Goal: Task Accomplishment & Management: Complete application form

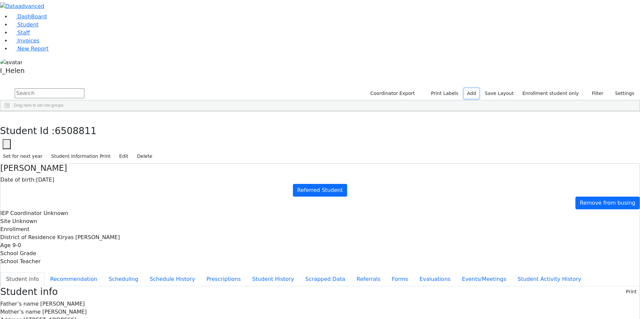
click at [479, 88] on link "Add" at bounding box center [471, 93] width 15 height 10
select select "18"
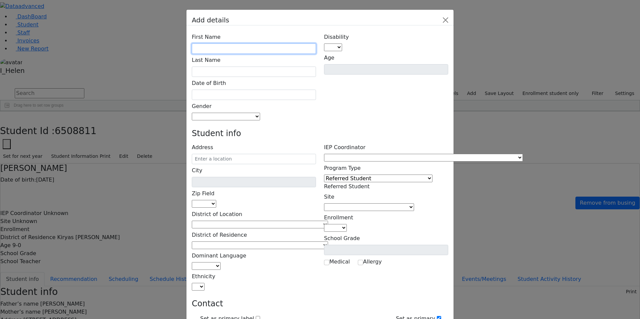
click at [244, 43] on input "text" at bounding box center [254, 48] width 124 height 10
type input "Niche"
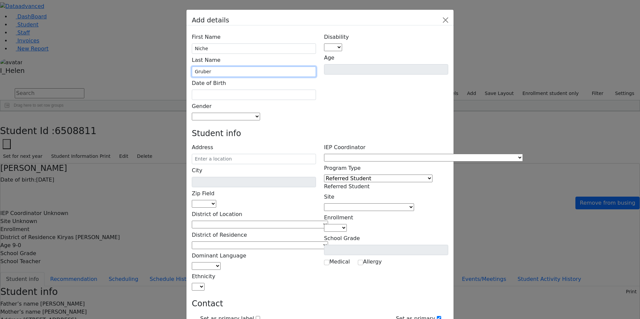
type input "Gruber"
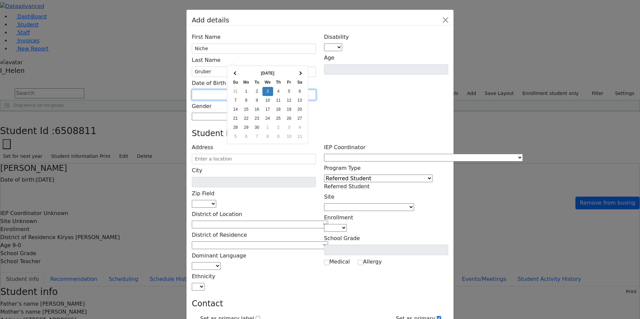
click at [247, 90] on input "text" at bounding box center [254, 95] width 124 height 10
type input "[DATE]"
click at [363, 69] on div "Disability AU DC ED EI ERS HI ID LD MD MR ND OHI OI PD SI SLI TBI VI D Age" at bounding box center [386, 76] width 132 height 90
click at [260, 113] on span at bounding box center [260, 116] width 0 height 6
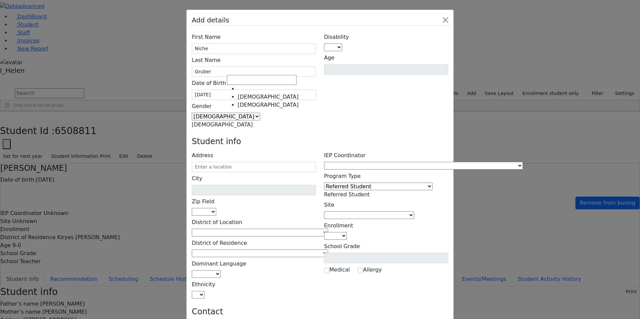
click at [242, 121] on span "[DEMOGRAPHIC_DATA]" at bounding box center [222, 124] width 61 height 6
select select "[DEMOGRAPHIC_DATA]"
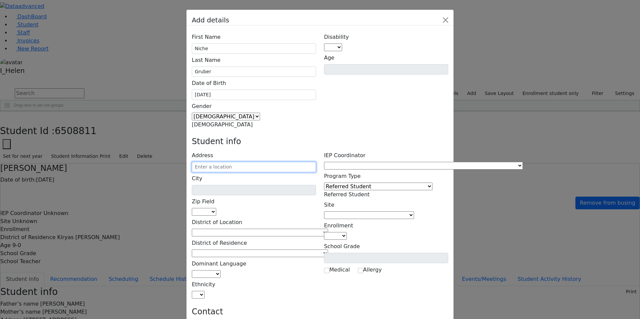
click at [249, 162] on input "text" at bounding box center [254, 167] width 124 height 10
type input "1 Maglenitz St"
type input "Monroe"
select select "10950"
click at [282, 162] on input "1 Maglenitz St" at bounding box center [254, 167] width 124 height 10
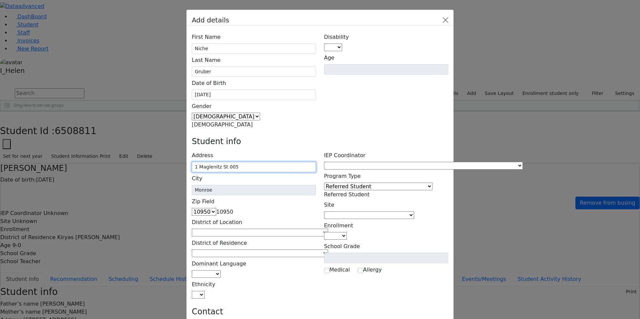
type input "1 Maglenitz St 005"
click at [321, 137] on h4 "Student info" at bounding box center [320, 142] width 256 height 10
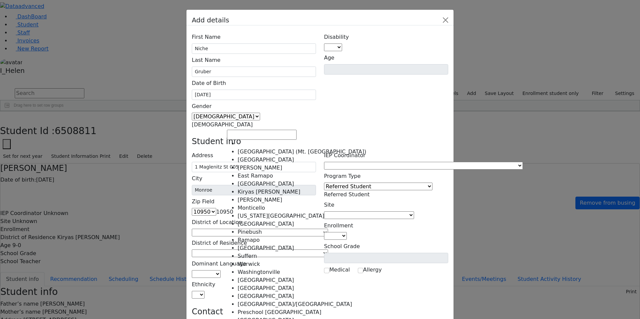
click at [328, 229] on span at bounding box center [328, 232] width 0 height 6
select select "6"
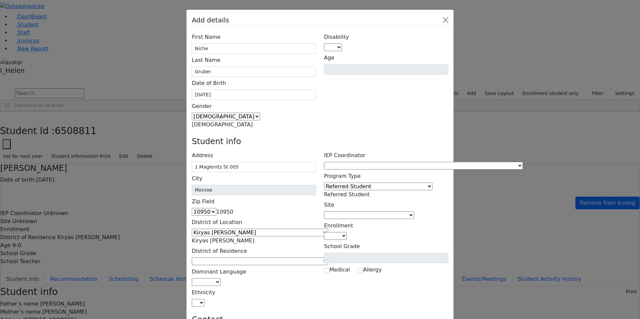
click at [328, 258] on span at bounding box center [328, 261] width 0 height 6
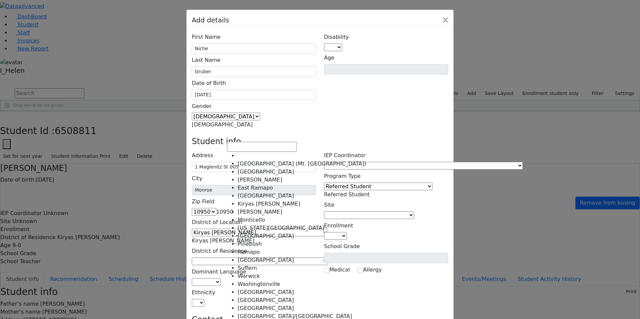
select select "6"
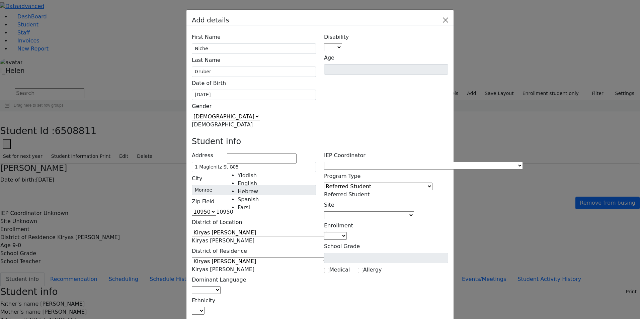
click at [220, 287] on span at bounding box center [220, 290] width 0 height 6
select select "1"
click at [204, 308] on span at bounding box center [204, 311] width 0 height 6
select select "5"
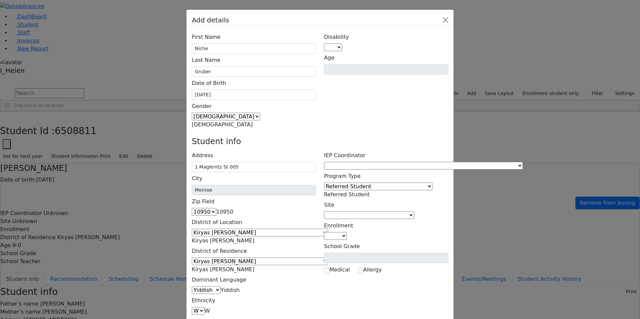
type input "Mordechai Gruber"
type input "1 Maglenitz St 005"
type input "(845) 376-3049"
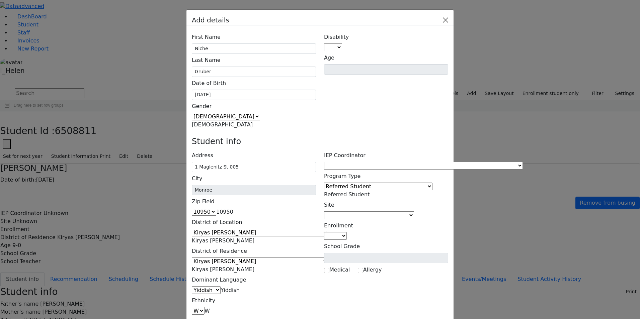
scroll to position [43, 0]
type input "Tzivy Gruber"
type input "1 Maglenitz St 005"
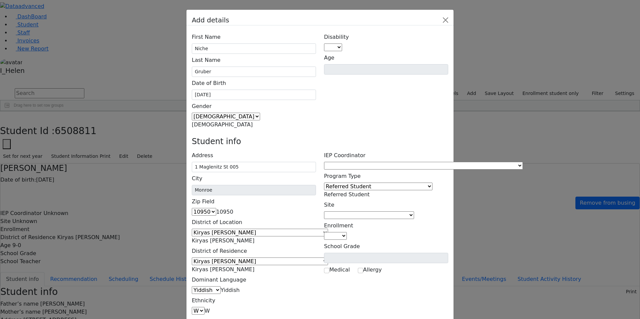
type input "(8__) ___-____"
type input "(845) 376-3049"
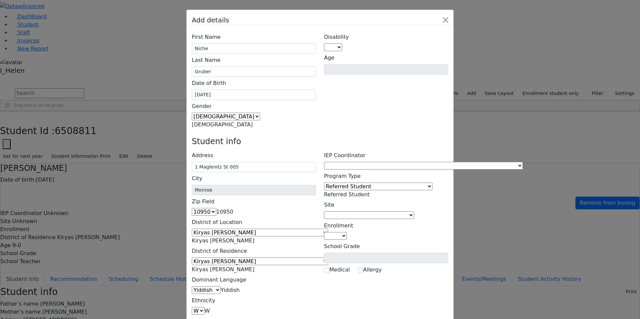
type input "mordchegruber@gmail.com"
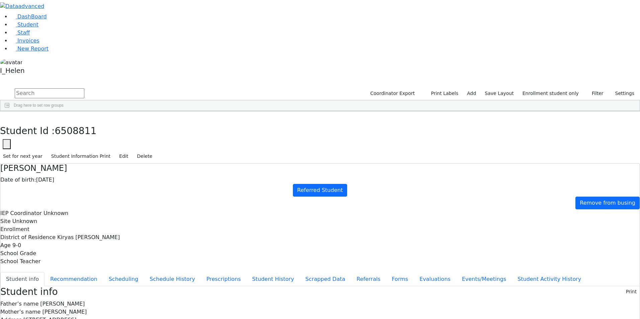
click at [77, 263] on div "Gruber" at bounding box center [56, 267] width 39 height 9
click at [351, 272] on button "Referrals" at bounding box center [368, 279] width 35 height 14
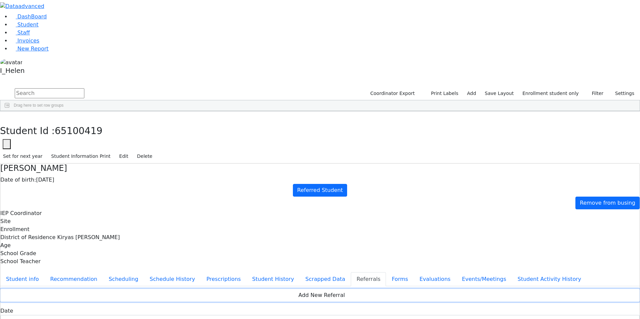
click at [298, 289] on button "Add New Referral" at bounding box center [319, 295] width 639 height 13
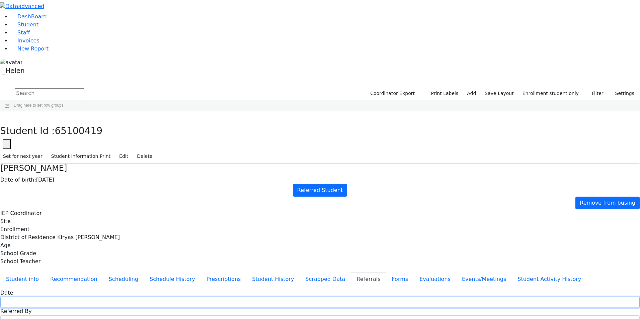
click at [266, 297] on input "text" at bounding box center [319, 302] width 639 height 10
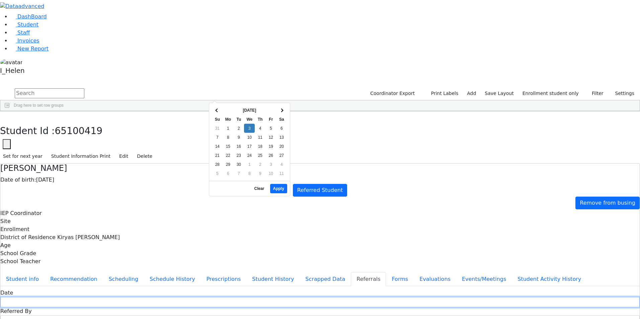
type input "[DATE]"
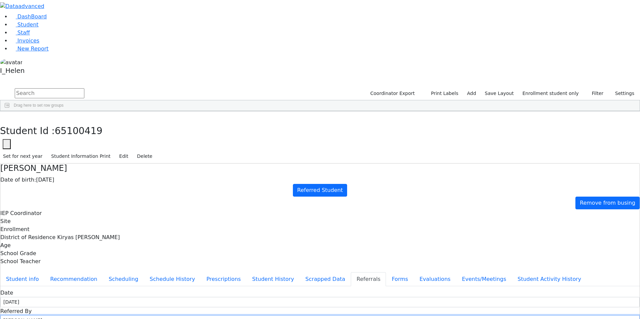
drag, startPoint x: 322, startPoint y: 95, endPoint x: 301, endPoint y: 98, distance: 21.9
click at [301, 315] on input "Mr. Eidlisz" at bounding box center [319, 320] width 639 height 10
type input "[PERSON_NAME]"
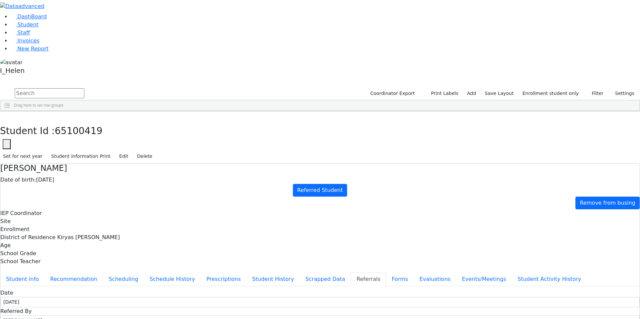
select select "Father"
type textarea "Niche does not attend a school."
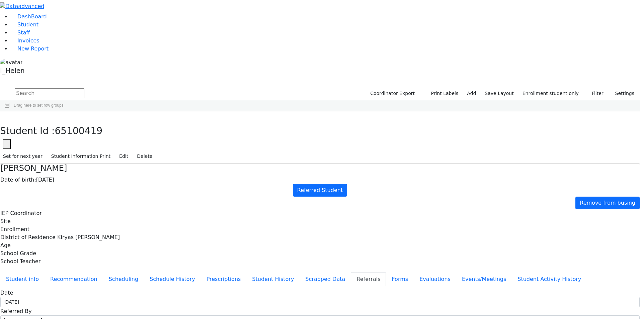
type textarea "Niche has a diagnosis of Kleefstra Syndrome. Niche should be evaluated in order…"
checkbox input "true"
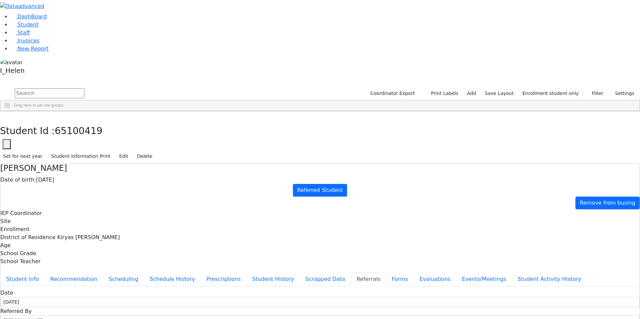
checkbox input "true"
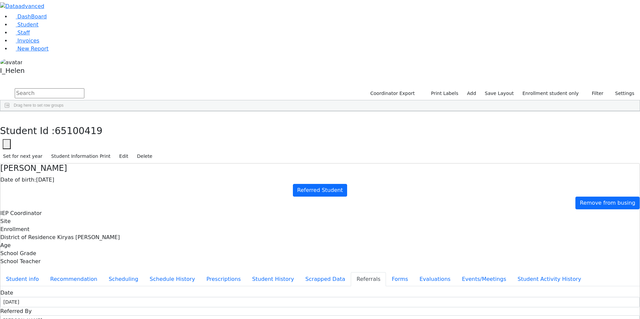
checkbox input "true"
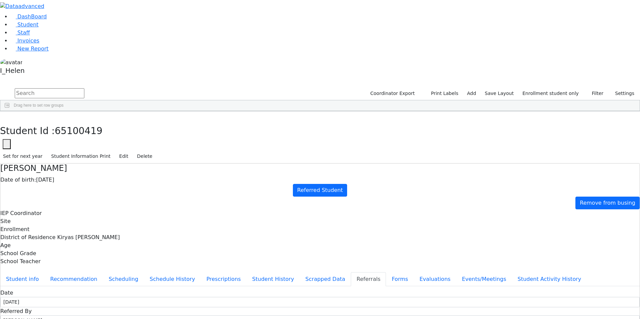
type textarea "Niche has a diagnosis of Kleefstra Syndrome and is globally developmentally del…"
click at [130, 111] on div "Student Id : 65100419 Student Id 65100419 Cancel Save Set for next year Student…" at bounding box center [320, 137] width 640 height 52
click at [10, 111] on button "button" at bounding box center [5, 118] width 10 height 14
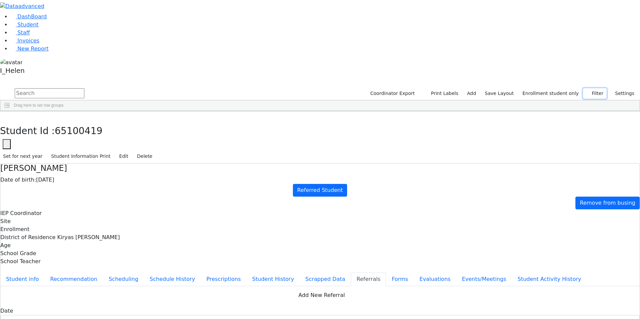
click at [591, 88] on button "Filter" at bounding box center [594, 93] width 23 height 10
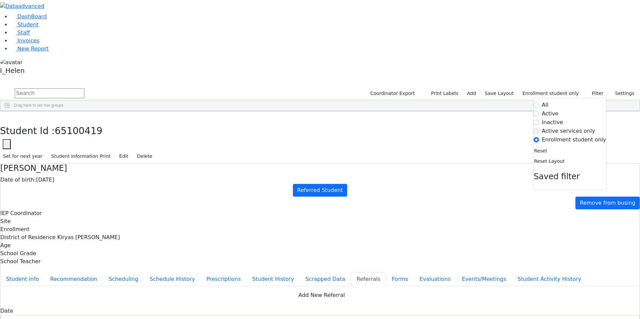
click at [562, 118] on label "Inactive" at bounding box center [552, 122] width 21 height 8
click at [539, 120] on input "Inactive" at bounding box center [535, 122] width 5 height 5
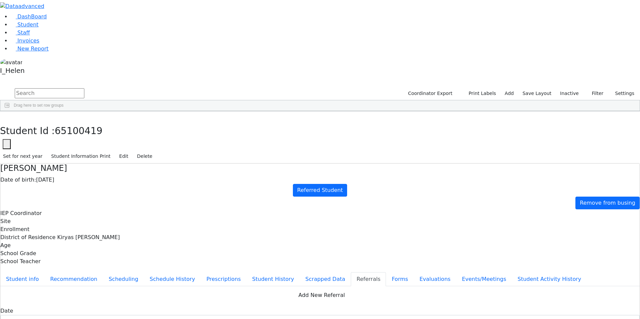
click at [84, 88] on input "text" at bounding box center [50, 93] width 70 height 10
type input "fischer"
click at [598, 88] on button "Filter" at bounding box center [594, 93] width 23 height 10
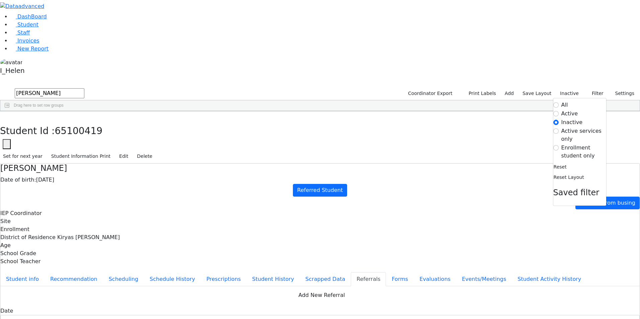
click at [573, 144] on label "Enrollment student only" at bounding box center [583, 152] width 45 height 16
click at [558, 145] on input "Enrollment student only" at bounding box center [555, 147] width 5 height 5
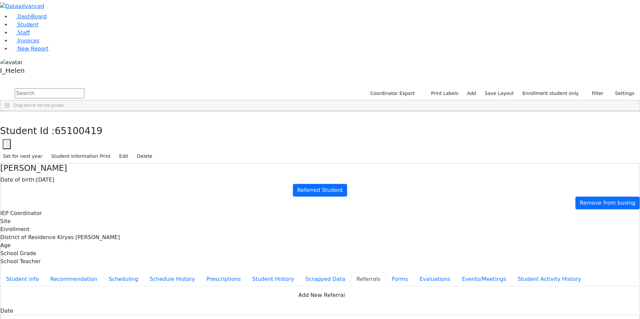
scroll to position [58, 0]
click at [386, 272] on button "Forms" at bounding box center [400, 279] width 28 height 14
type input "Mrs. Rachel Stein"
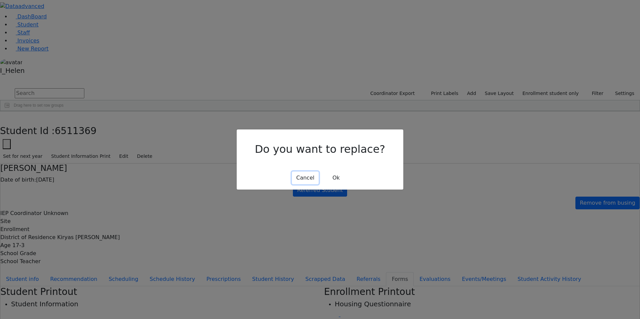
click at [304, 175] on button "Cancel" at bounding box center [305, 178] width 27 height 13
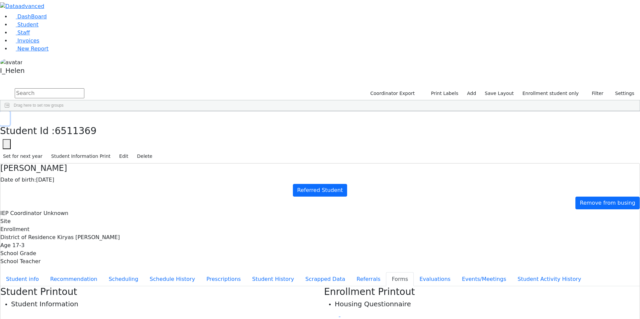
click at [10, 111] on button "button" at bounding box center [5, 118] width 10 height 14
click at [17, 36] on span "Staff" at bounding box center [23, 32] width 12 height 6
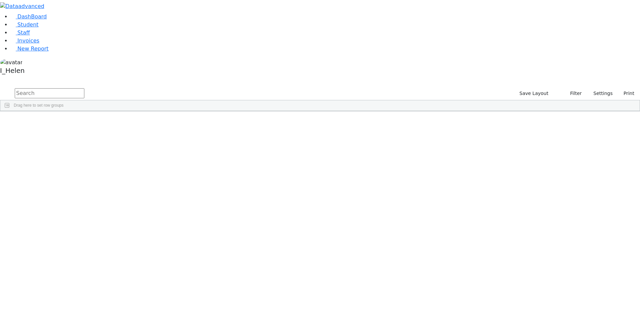
click at [84, 88] on input "text" at bounding box center [50, 93] width 70 height 10
click at [0, 87] on button "submit" at bounding box center [6, 93] width 13 height 13
type input "r"
click at [30, 52] on link "New Report" at bounding box center [30, 48] width 38 height 6
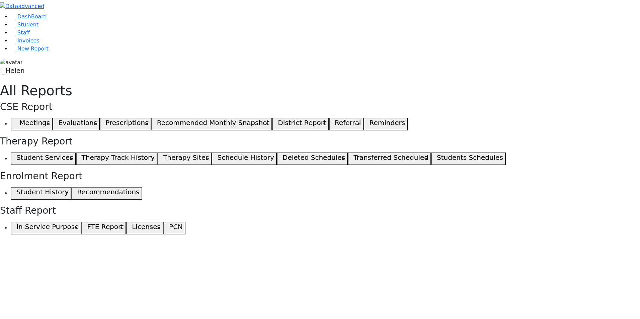
click at [16, 120] on span "button" at bounding box center [14, 124] width 3 height 8
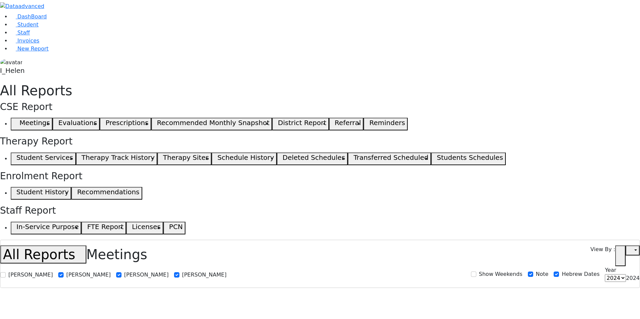
select select
click at [36, 28] on link "Student" at bounding box center [25, 24] width 28 height 6
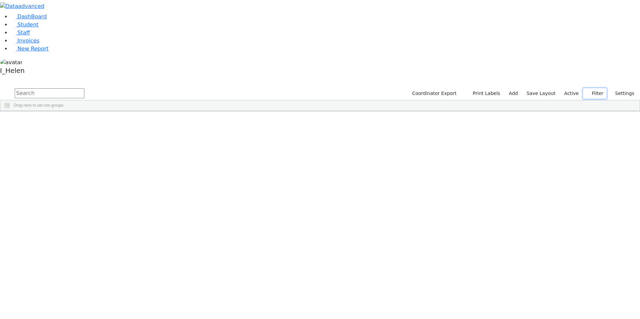
click at [595, 88] on button "Filter" at bounding box center [594, 93] width 23 height 10
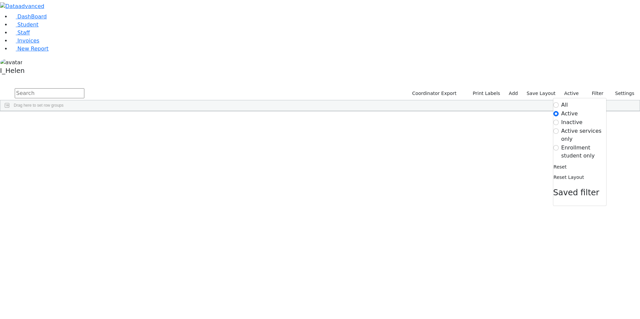
click at [573, 144] on label "Enrollment student only" at bounding box center [583, 152] width 45 height 16
click at [558, 145] on input "Enrollment student only" at bounding box center [555, 147] width 5 height 5
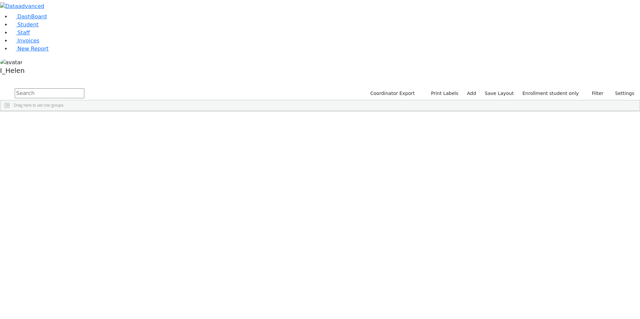
click at [77, 169] on div "Brach" at bounding box center [56, 173] width 39 height 9
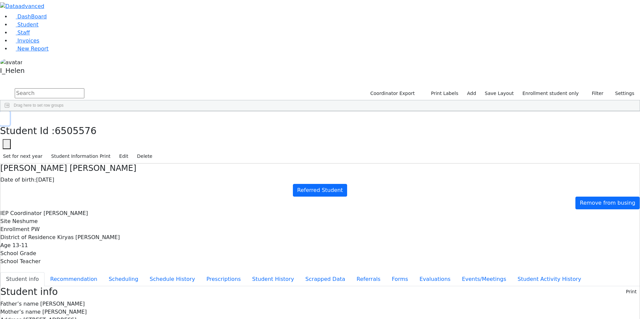
click at [7, 116] on icon "button" at bounding box center [5, 118] width 4 height 4
click at [592, 88] on button "Filter" at bounding box center [594, 93] width 23 height 10
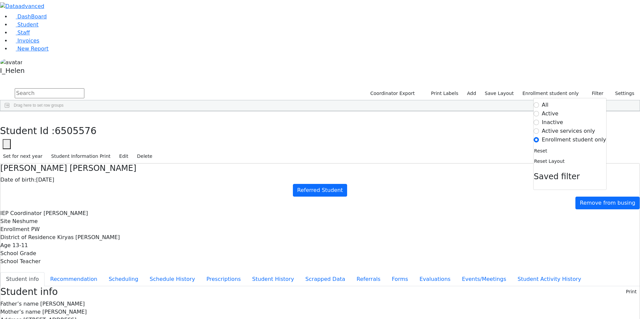
click at [558, 110] on label "Active" at bounding box center [550, 114] width 17 height 8
click at [539, 111] on input "Active" at bounding box center [535, 113] width 5 height 5
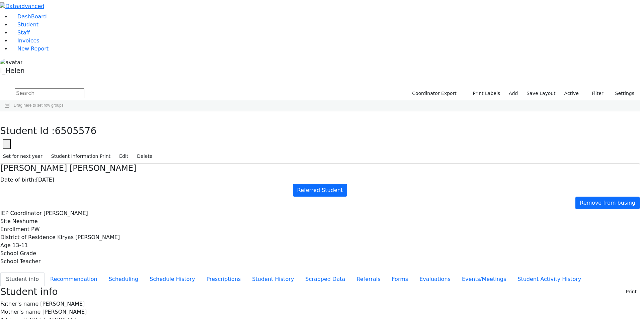
click at [84, 88] on input "text" at bounding box center [50, 93] width 70 height 10
type input "fis"
click at [598, 88] on button "Filter" at bounding box center [594, 93] width 23 height 10
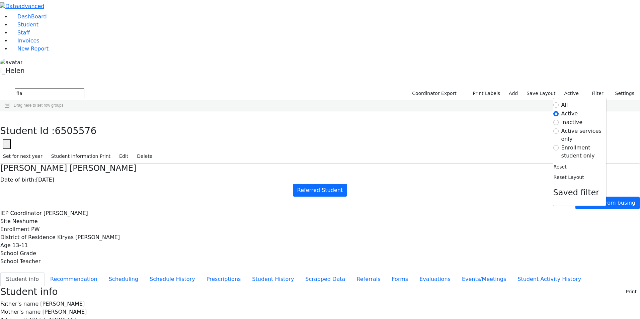
click at [574, 118] on label "Inactive" at bounding box center [571, 122] width 21 height 8
click at [558, 120] on input "Inactive" at bounding box center [555, 122] width 5 height 5
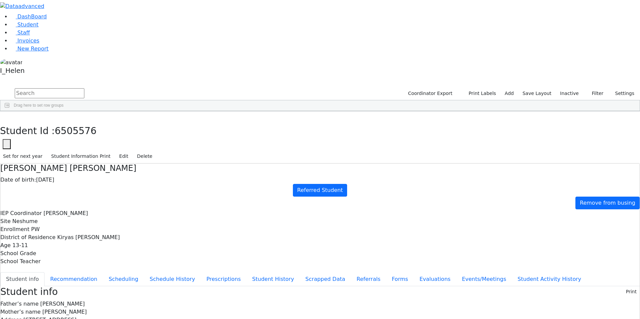
click at [84, 88] on input "text" at bounding box center [50, 93] width 70 height 10
type input "fis"
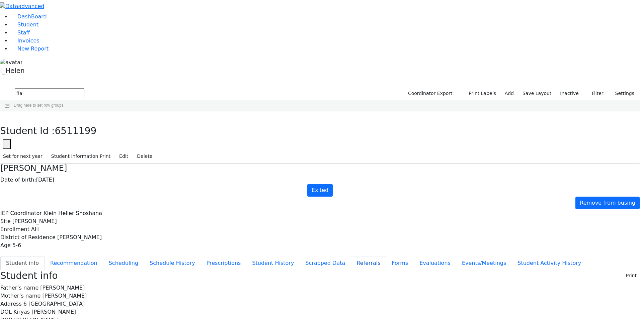
click at [351, 256] on button "Referrals" at bounding box center [368, 263] width 35 height 14
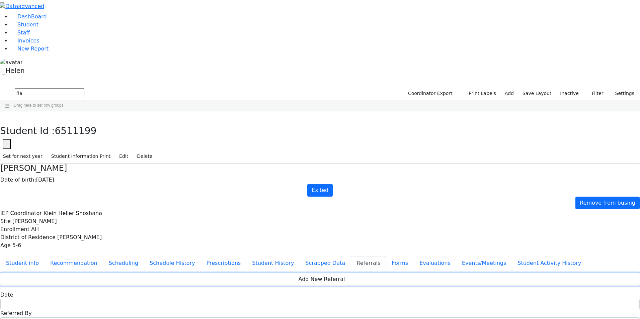
click at [418, 273] on button "Add New Referral" at bounding box center [319, 279] width 639 height 13
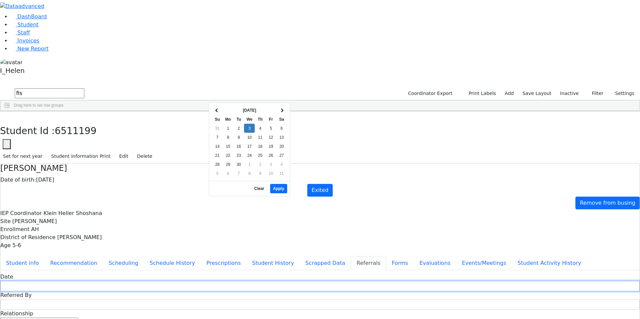
click at [262, 281] on input "text" at bounding box center [319, 286] width 639 height 10
type input "[DATE]"
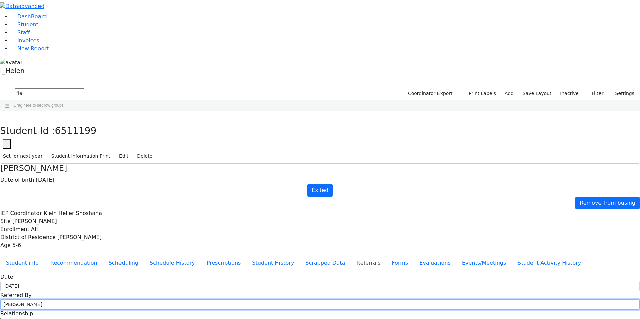
drag, startPoint x: 320, startPoint y: 98, endPoint x: 297, endPoint y: 105, distance: 24.1
type input "[PERSON_NAME]"
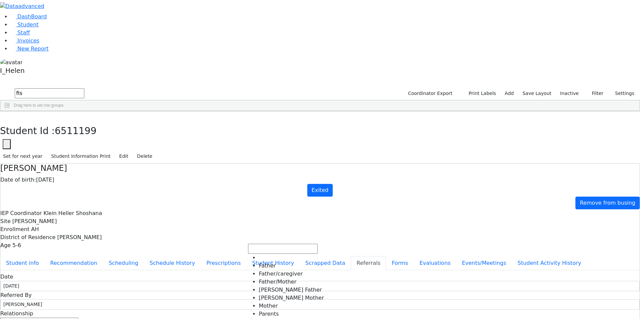
click at [78, 318] on span at bounding box center [78, 321] width 0 height 6
select select "Mother"
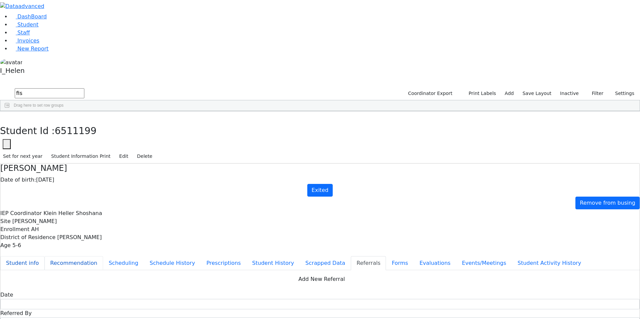
click at [156, 256] on ul "Student info Recommendation Scheduling Schedule History Prescriptions Student H…" at bounding box center [319, 263] width 639 height 14
click at [44, 256] on button "Student info" at bounding box center [22, 263] width 44 height 14
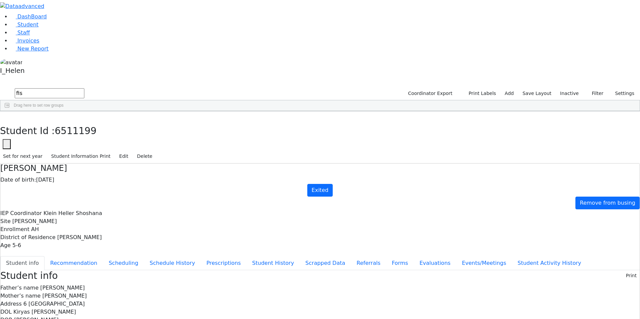
click at [44, 256] on button "Student info" at bounding box center [22, 263] width 44 height 14
click at [351, 256] on button "Referrals" at bounding box center [368, 263] width 35 height 14
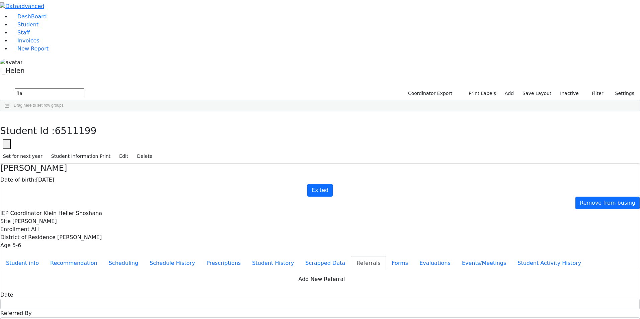
type textarea "[PERSON_NAME] attends Kita Alef, R' Bittman. [PERSON_NAME] bldg."
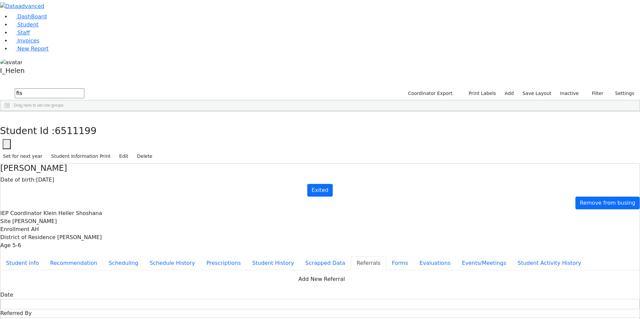
checkbox input "true"
type textarea "Gedalye has auditory processing difficulty and a hoarse voice"
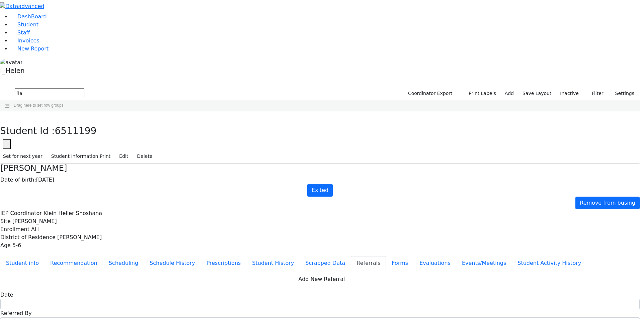
checkbox input "true"
checkbox input "false"
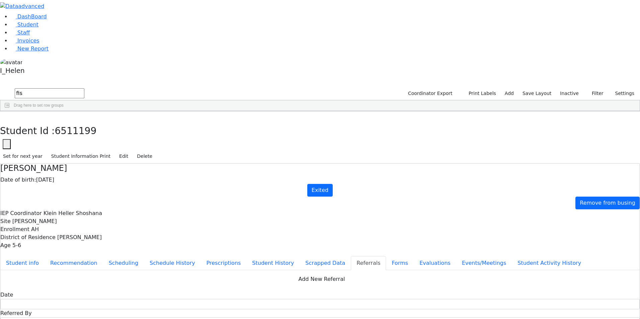
type textarea "Gedalye has auditory processing difficulty and a hoarse voice."
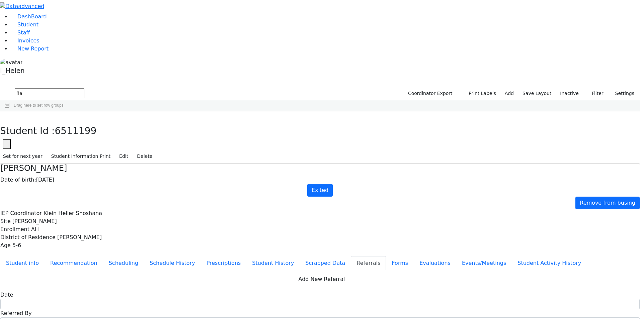
type textarea "G"
type textarea "Gedalye has auditory processing difficulty and a hoarse voice. [GEOGRAPHIC_DATA]"
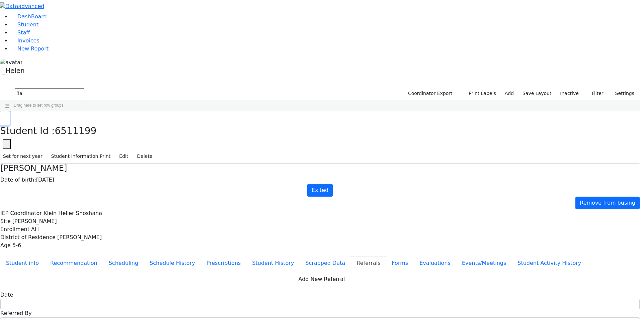
click at [10, 111] on button "button" at bounding box center [5, 118] width 10 height 14
click at [593, 88] on button "Filter" at bounding box center [594, 93] width 23 height 10
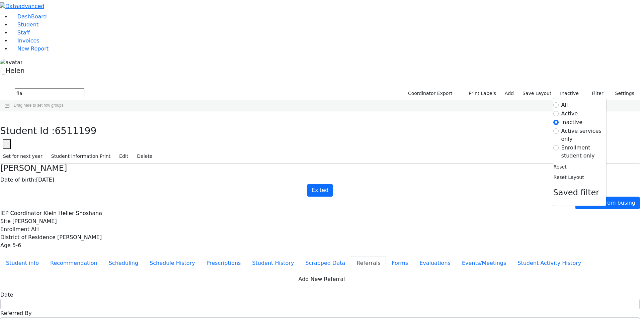
click at [569, 110] on label "Active" at bounding box center [569, 114] width 17 height 8
click at [558, 111] on input "Active" at bounding box center [555, 113] width 5 height 5
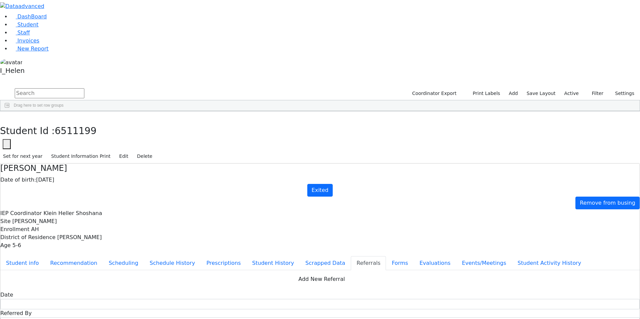
click at [84, 88] on input "text" at bounding box center [50, 93] width 70 height 10
type input "nove"
click at [0, 87] on button "submit" at bounding box center [6, 93] width 13 height 13
click at [79, 122] on div "Nove" at bounding box center [58, 126] width 39 height 9
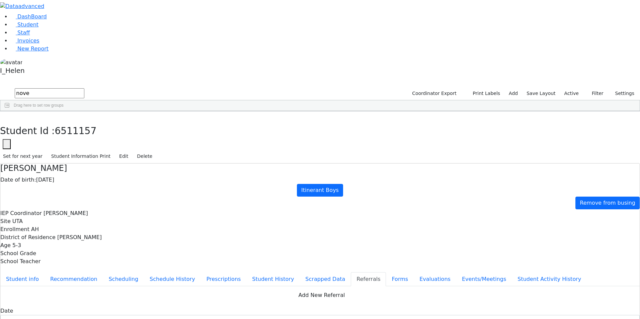
scroll to position [1, 0]
drag, startPoint x: 315, startPoint y: 128, endPoint x: 382, endPoint y: 158, distance: 73.5
copy div "[PERSON_NAME] has a very unclear speech as well as fine motor delay. [GEOGRAPHI…"
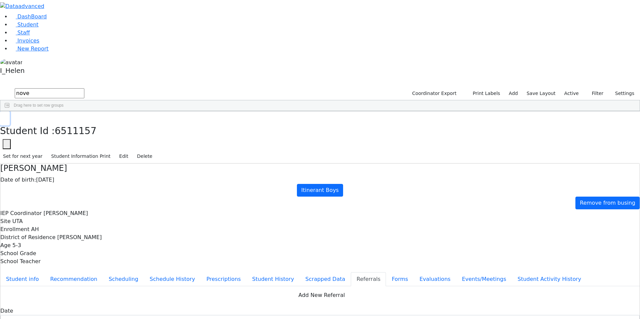
click at [10, 111] on button "button" at bounding box center [5, 118] width 10 height 14
click at [589, 88] on button "Filter" at bounding box center [594, 93] width 23 height 10
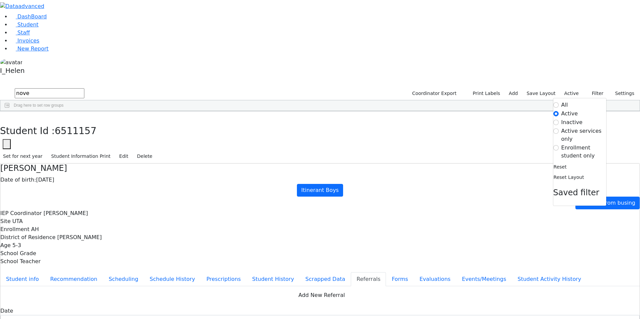
click at [561, 118] on label "Inactive" at bounding box center [571, 122] width 21 height 8
click at [557, 120] on input "Inactive" at bounding box center [555, 122] width 5 height 5
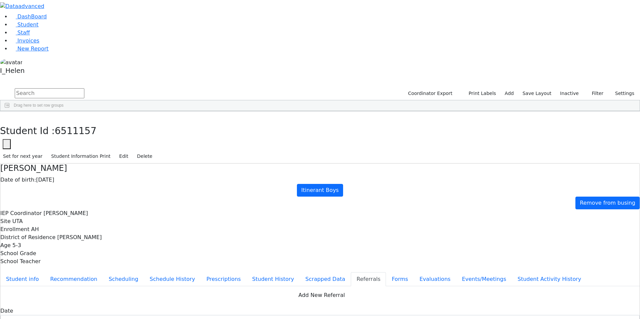
drag, startPoint x: 156, startPoint y: 27, endPoint x: 78, endPoint y: 29, distance: 78.3
type input "fis"
click at [118, 240] on div "Gedalya" at bounding box center [98, 244] width 39 height 9
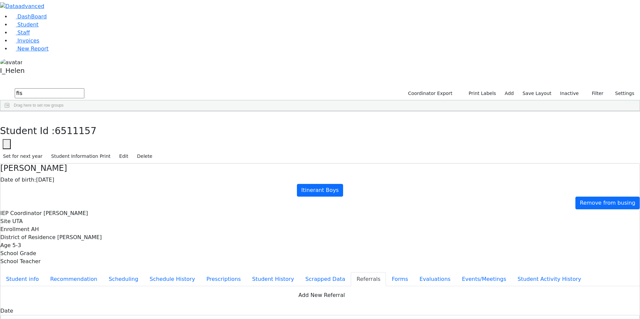
click at [118, 240] on div "Gedalya" at bounding box center [98, 244] width 39 height 9
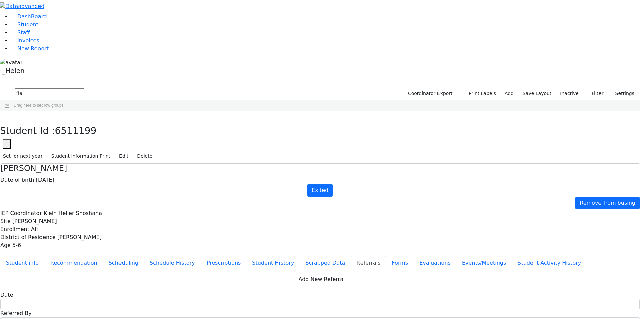
drag, startPoint x: 320, startPoint y: 130, endPoint x: 408, endPoint y: 162, distance: 93.6
drag, startPoint x: 322, startPoint y: 136, endPoint x: 401, endPoint y: 153, distance: 81.3
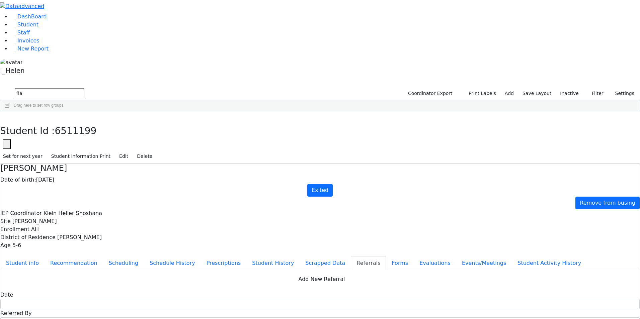
paste textarea "[PERSON_NAME] has a very unclear speech as well as fine motor delay. [GEOGRAPHI…"
drag, startPoint x: 335, startPoint y: 138, endPoint x: 315, endPoint y: 141, distance: 20.0
drag, startPoint x: 350, startPoint y: 157, endPoint x: 336, endPoint y: 159, distance: 13.9
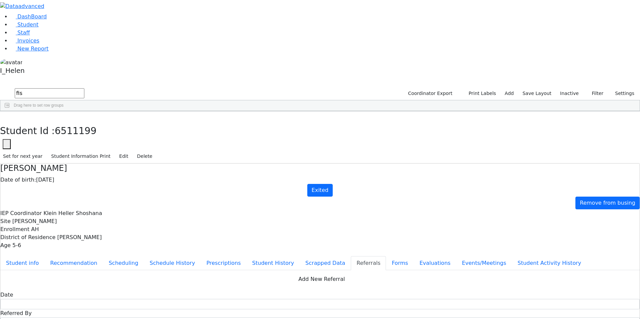
type textarea "Gedalye has auditory processing difficulty. [GEOGRAPHIC_DATA] is being referred…"
click at [413, 256] on button "Evaluations" at bounding box center [434, 263] width 42 height 14
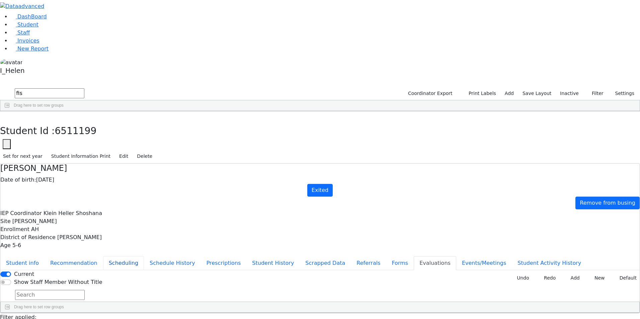
click at [144, 256] on button "Scheduling" at bounding box center [123, 263] width 41 height 14
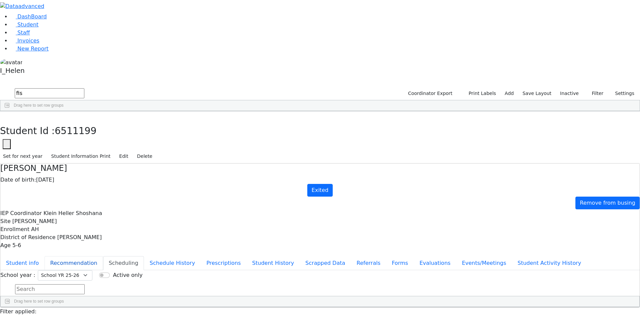
click at [103, 256] on button "Recommendation" at bounding box center [73, 263] width 59 height 14
checkbox input "true"
click at [413, 256] on button "Evaluations" at bounding box center [434, 263] width 42 height 14
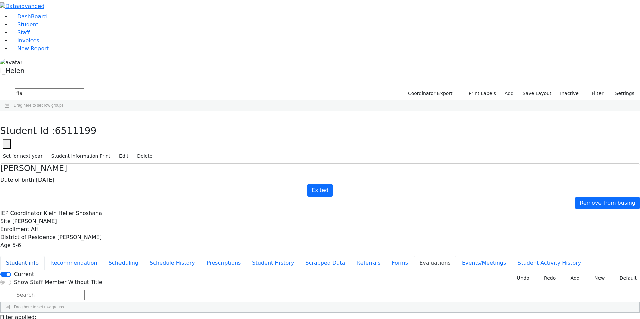
click at [44, 256] on button "Student info" at bounding box center [22, 263] width 44 height 14
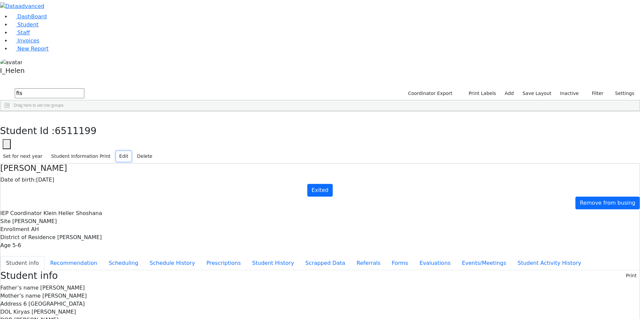
click at [131, 151] on button "Edit" at bounding box center [123, 156] width 15 height 10
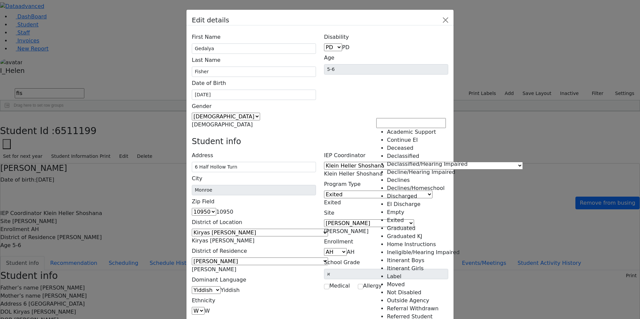
click at [340, 199] on span "Exited" at bounding box center [332, 202] width 17 height 6
select select "18"
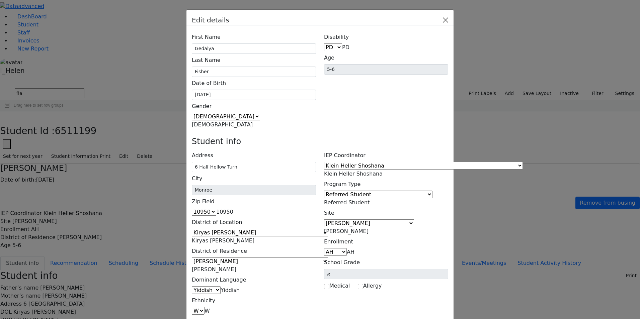
scroll to position [33, 0]
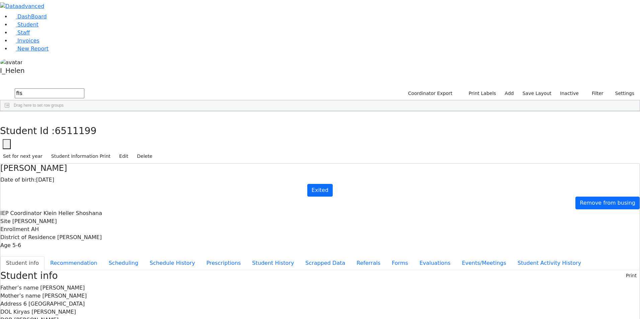
scroll to position [0, 0]
